Goal: Obtain resource: Download file/media

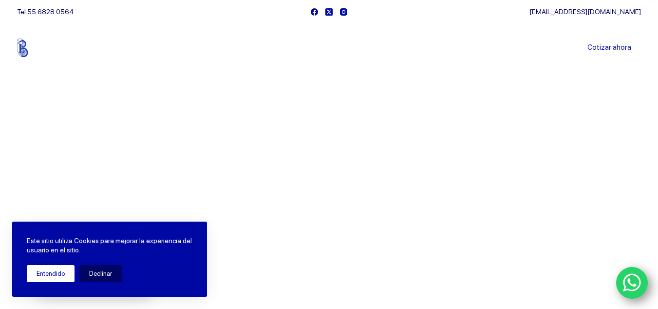
click at [54, 270] on button "Entendido" at bounding box center [51, 273] width 48 height 17
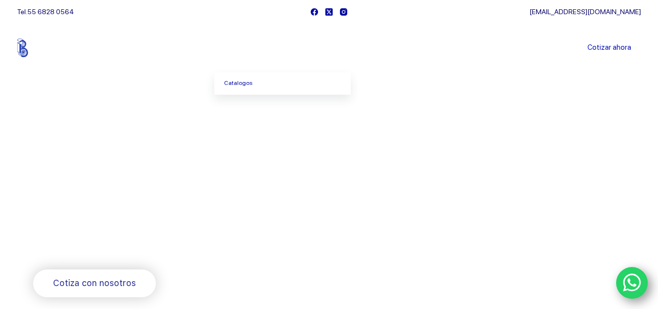
click at [268, 49] on icon "Menu Principal" at bounding box center [266, 48] width 4 height 4
click at [249, 83] on link "Catalogos" at bounding box center [282, 83] width 136 height 22
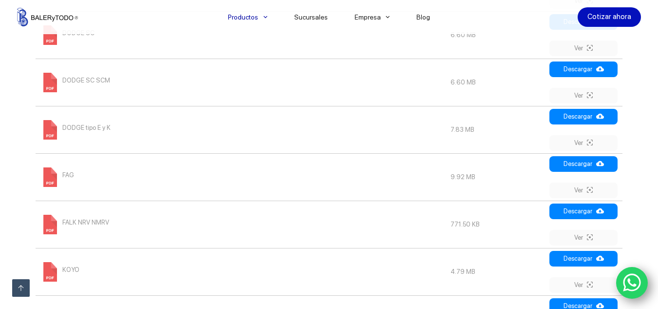
scroll to position [682, 0]
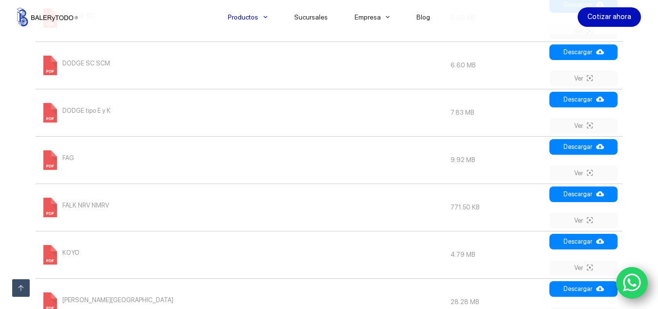
click at [46, 160] on span at bounding box center [49, 159] width 19 height 19
